Goal: Register for event/course

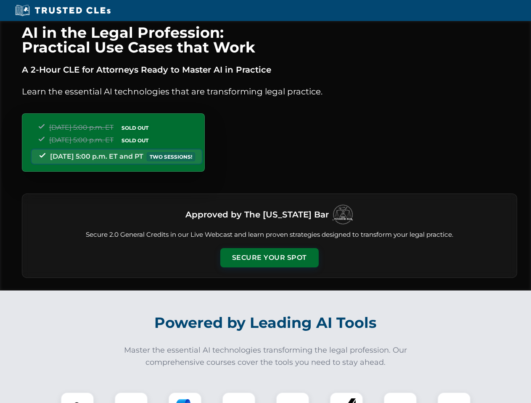
click at [269, 258] on button "Secure Your Spot" at bounding box center [269, 257] width 98 height 19
click at [77, 398] on img at bounding box center [77, 409] width 24 height 24
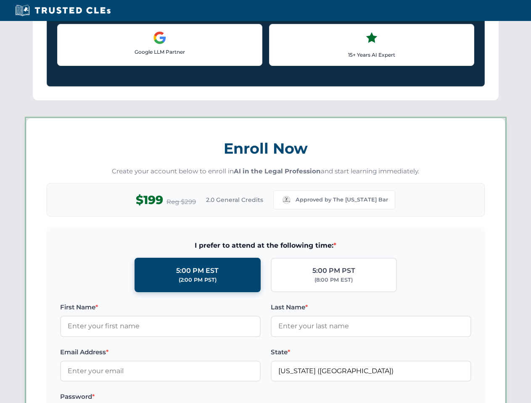
click at [185, 398] on label "Password *" at bounding box center [160, 397] width 200 height 10
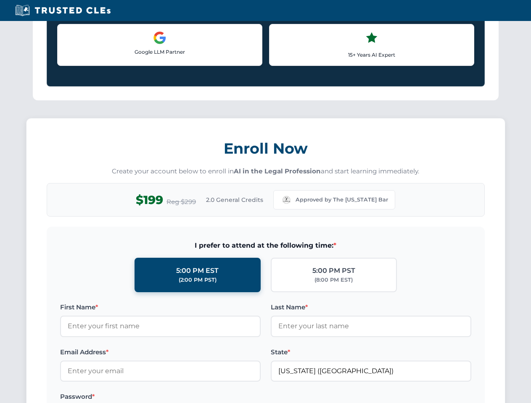
scroll to position [825, 0]
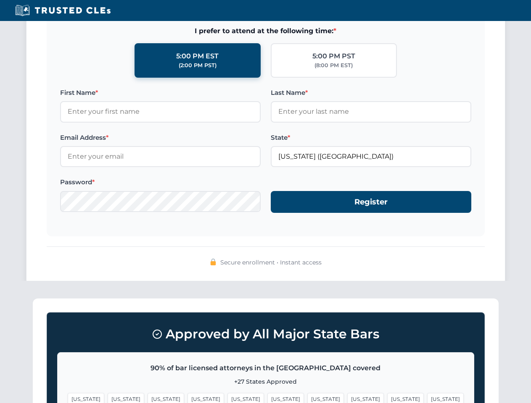
click at [387, 398] on span "[US_STATE]" at bounding box center [405, 399] width 37 height 12
